Goal: Information Seeking & Learning: Check status

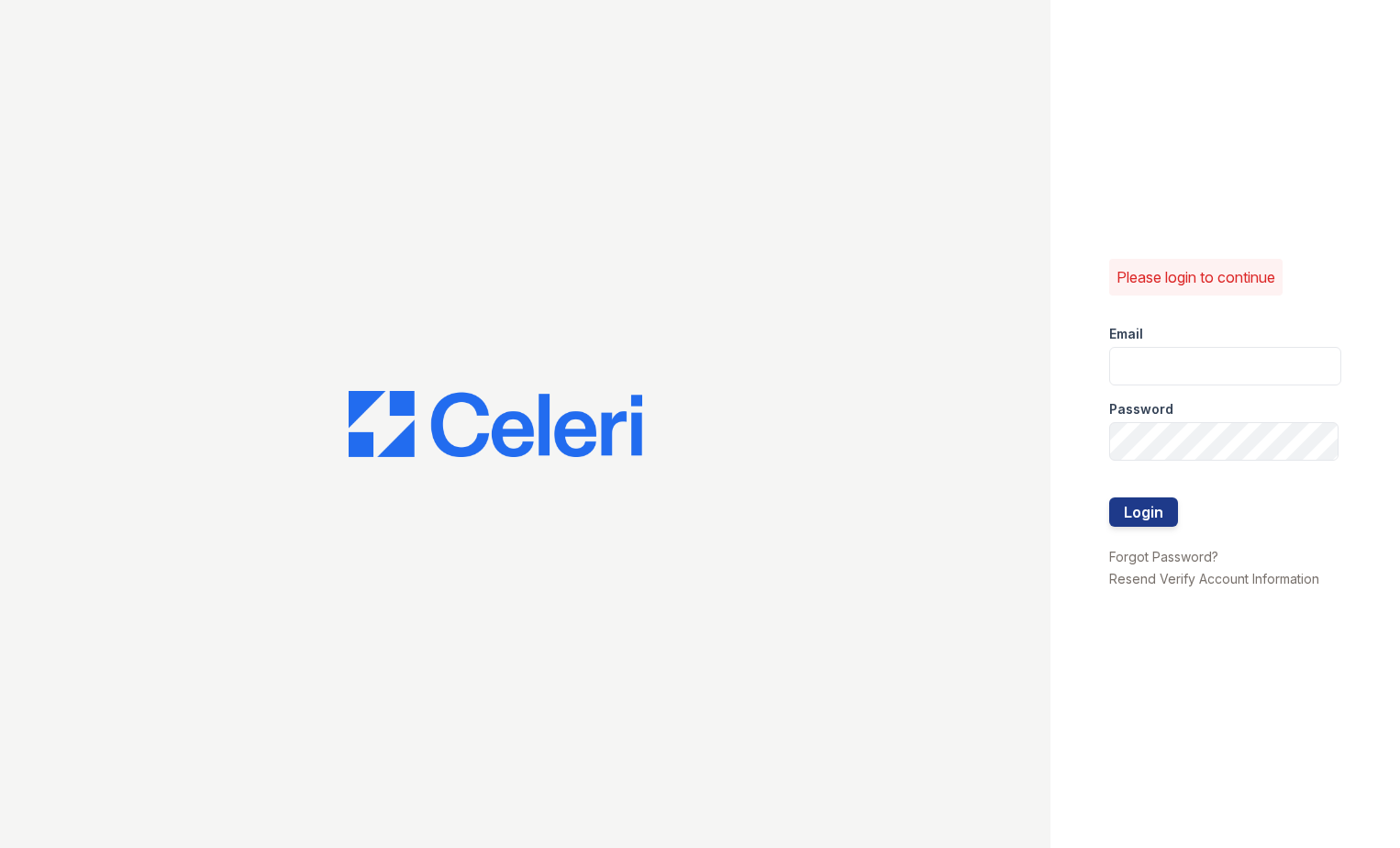
type input "[EMAIL_ADDRESS][DOMAIN_NAME]"
click at [1109, 498] on button "Login" at bounding box center [1143, 512] width 69 height 29
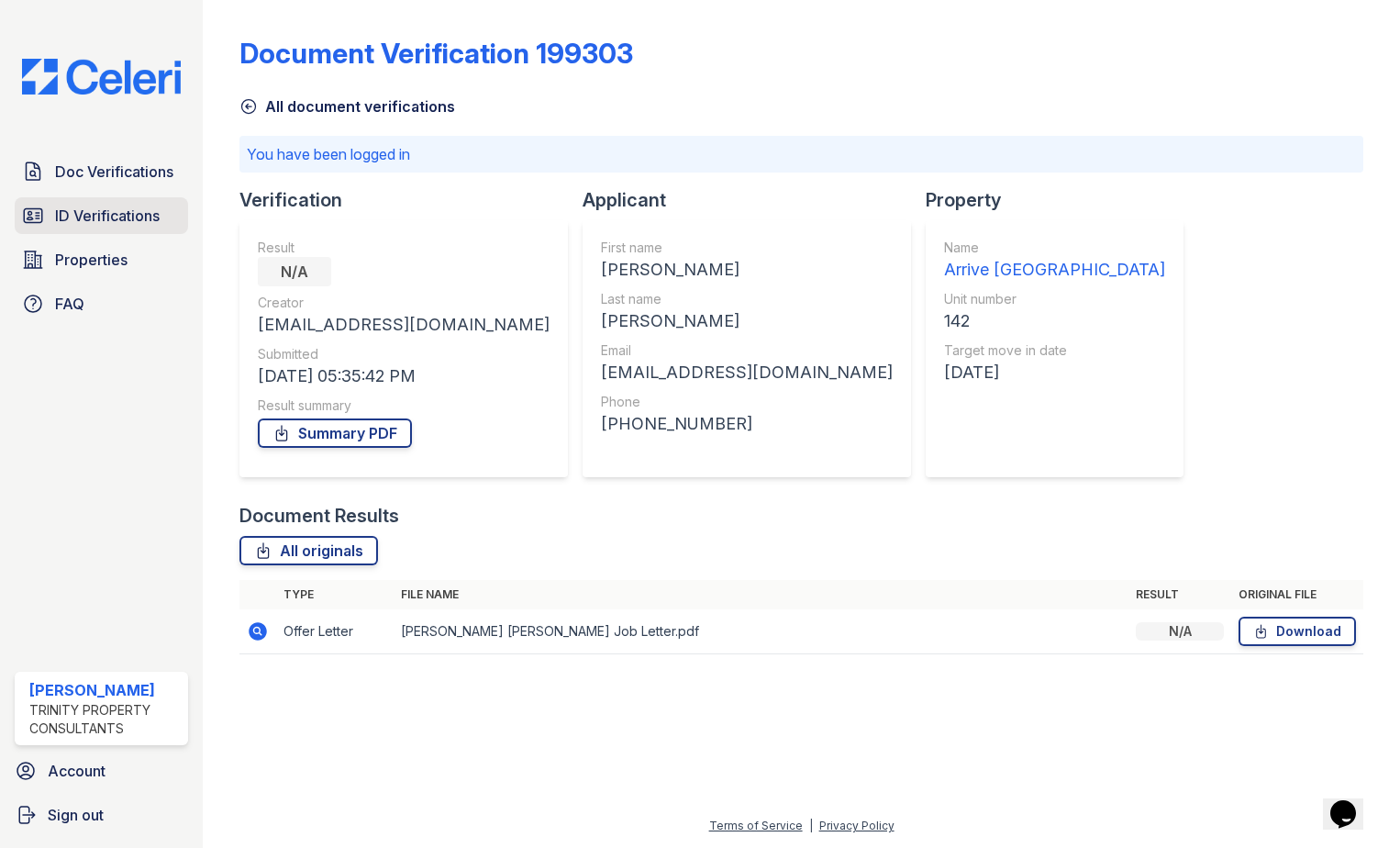
drag, startPoint x: 99, startPoint y: 211, endPoint x: 133, endPoint y: 223, distance: 36.1
click at [99, 211] on span "ID Verifications" at bounding box center [108, 215] width 105 height 22
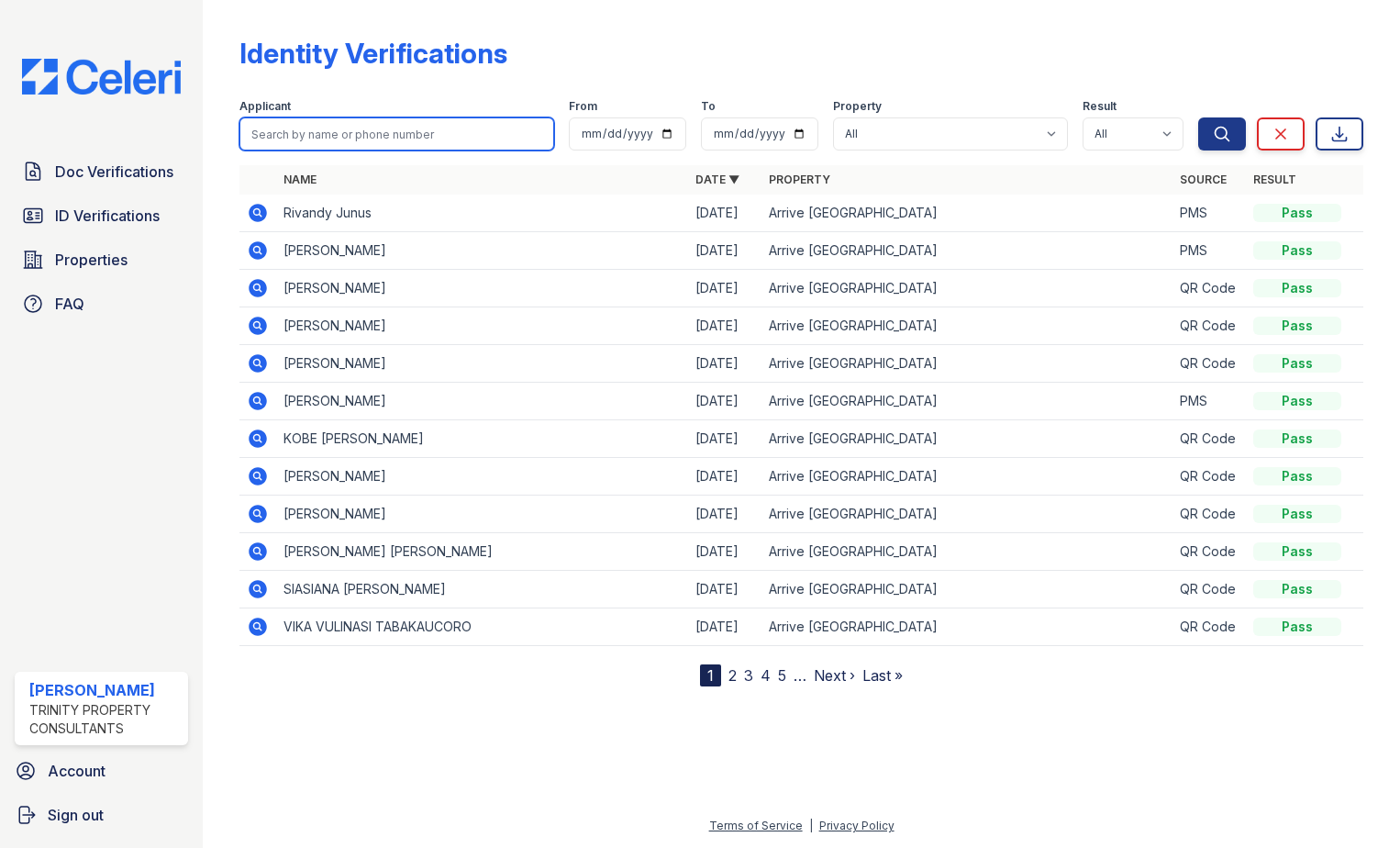
click at [382, 132] on input "search" at bounding box center [396, 134] width 315 height 33
type input "smith"
click at [1199, 118] on button "Search" at bounding box center [1222, 134] width 48 height 33
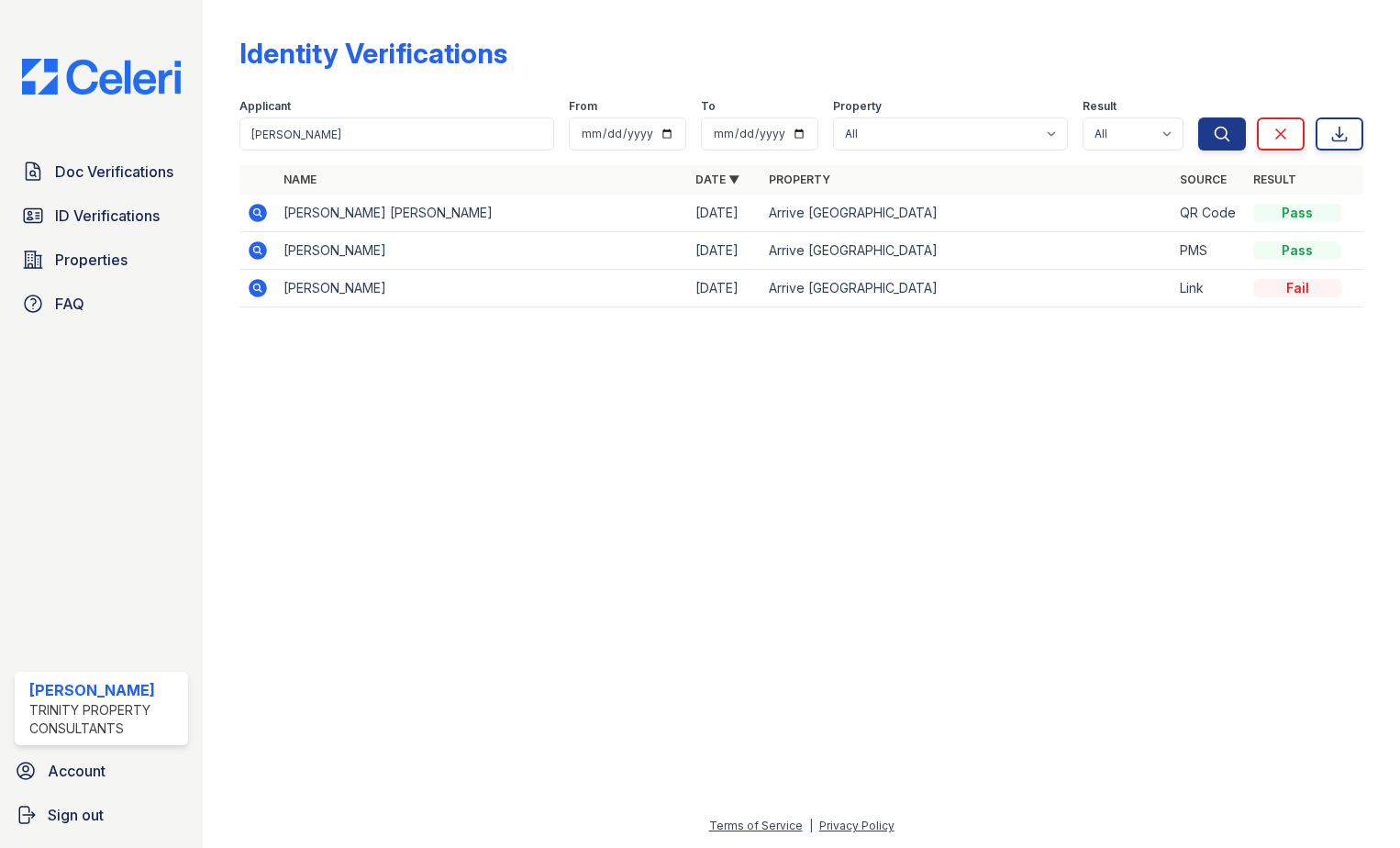
click at [258, 213] on icon at bounding box center [258, 212] width 22 height 22
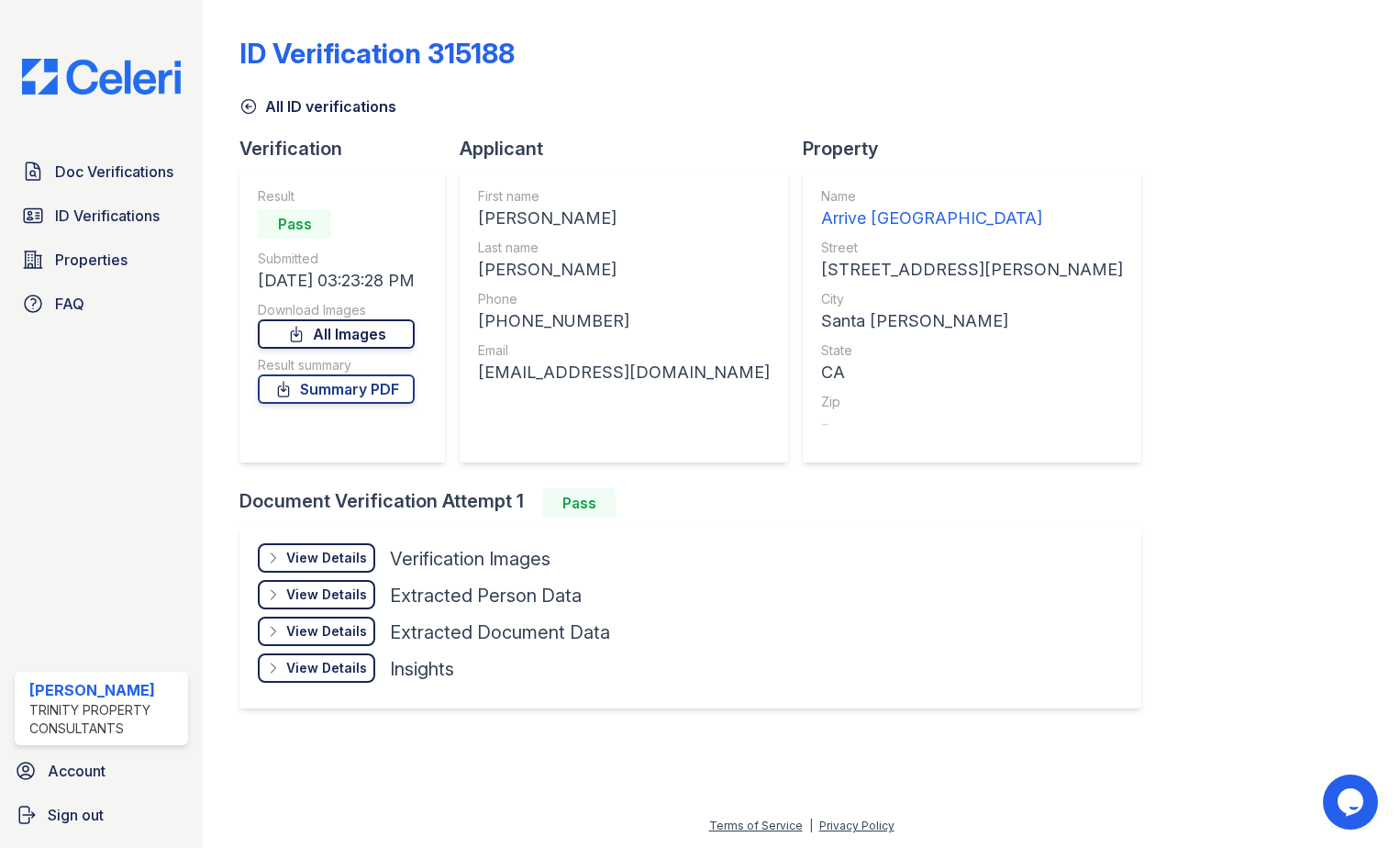
click at [308, 324] on link "All Images" at bounding box center [336, 334] width 157 height 29
drag, startPoint x: 583, startPoint y: 429, endPoint x: 465, endPoint y: 411, distance: 119.4
click at [583, 429] on div "First name [PERSON_NAME] Last name [PERSON_NAME] Phone [PHONE_NUMBER] Email [EM…" at bounding box center [624, 315] width 292 height 257
click at [309, 394] on link "Summary PDF" at bounding box center [336, 389] width 157 height 29
click at [568, 446] on div "First name [PERSON_NAME] Last name [PERSON_NAME] Phone [PHONE_NUMBER] Email [EM…" at bounding box center [624, 315] width 328 height 293
